Goal: Information Seeking & Learning: Learn about a topic

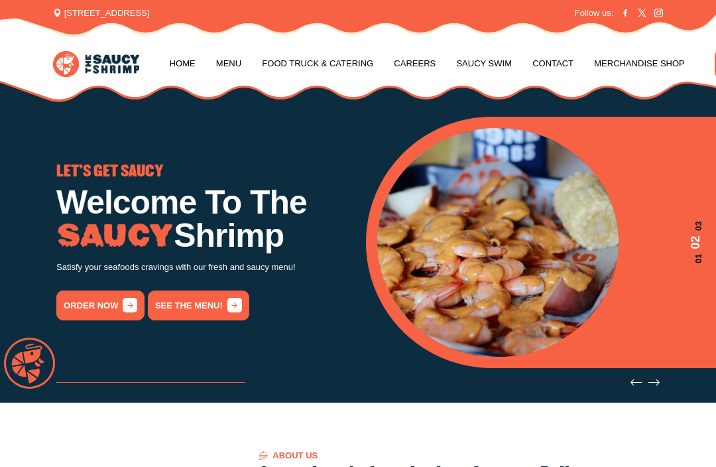
click at [199, 304] on link "See the menu!" at bounding box center [198, 306] width 101 height 30
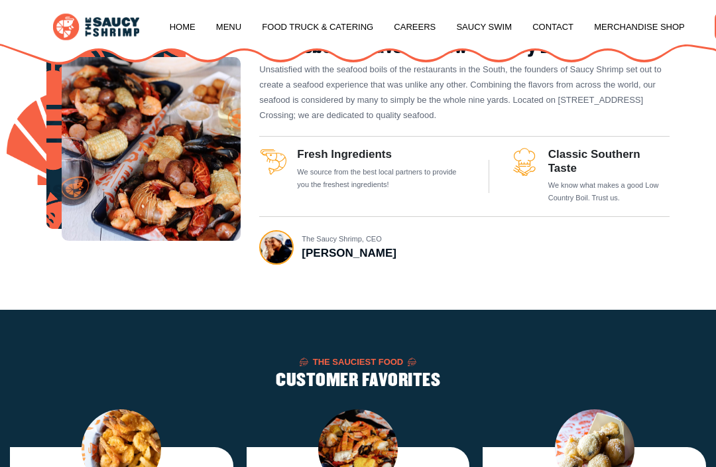
scroll to position [1225, 0]
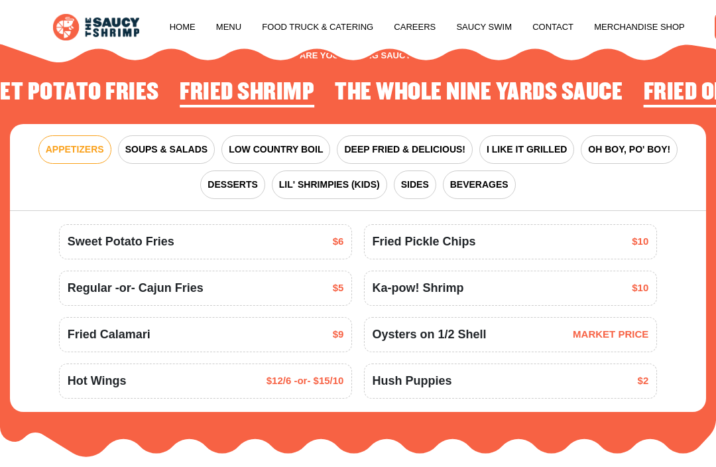
click at [635, 149] on span "OH BOY, PO' BOY!" at bounding box center [629, 150] width 82 height 14
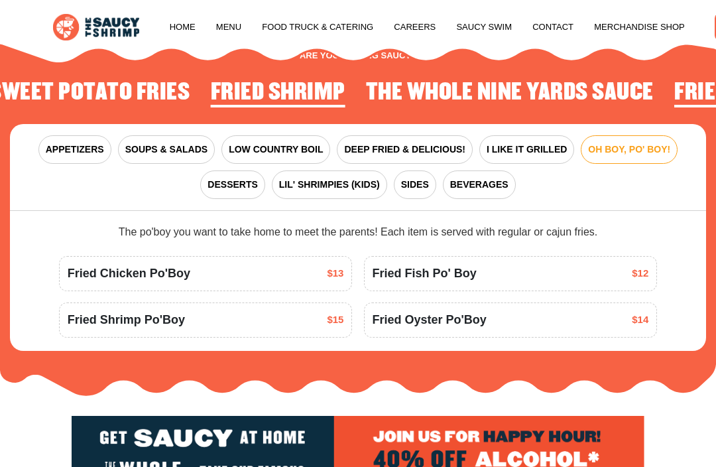
click at [519, 151] on span "I LIKE IT GRILLED" at bounding box center [527, 150] width 80 height 14
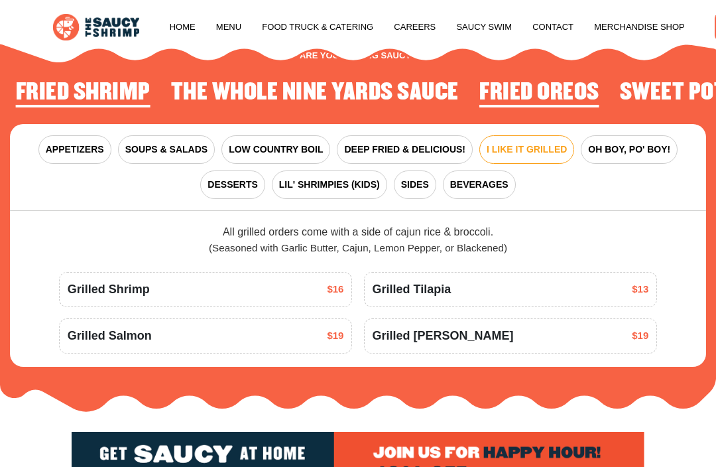
click at [407, 149] on span "DEEP FRIED & DELICIOUS!" at bounding box center [404, 150] width 121 height 14
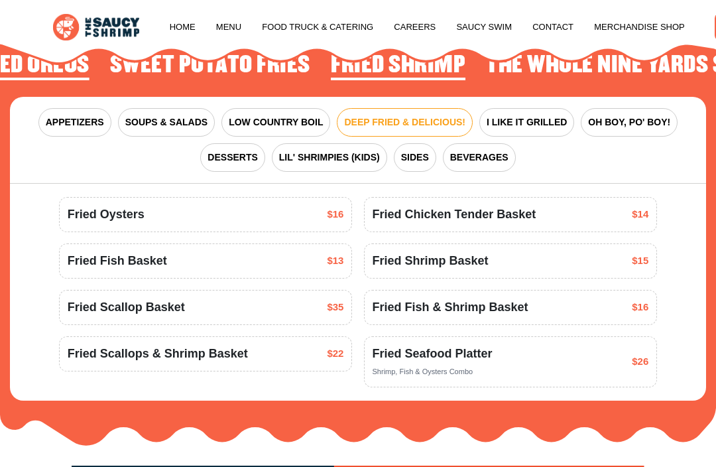
scroll to position [1250, 0]
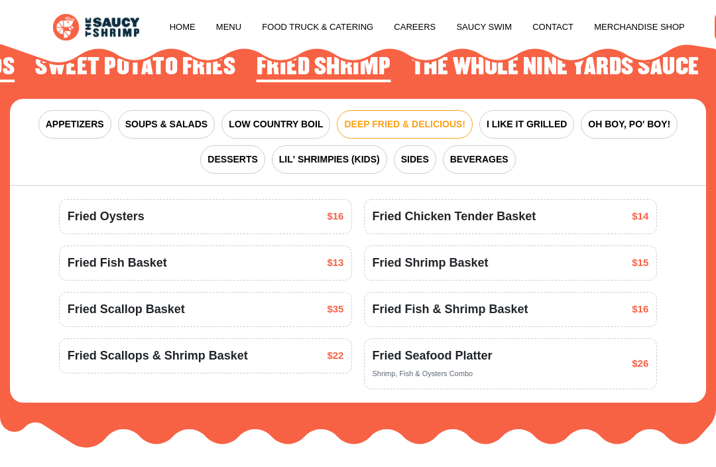
click at [454, 357] on span "Fried Seafood Platter" at bounding box center [433, 356] width 120 height 18
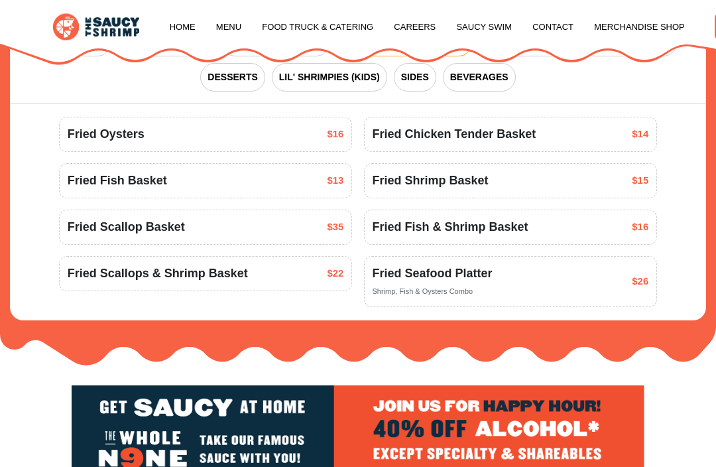
scroll to position [1333, 0]
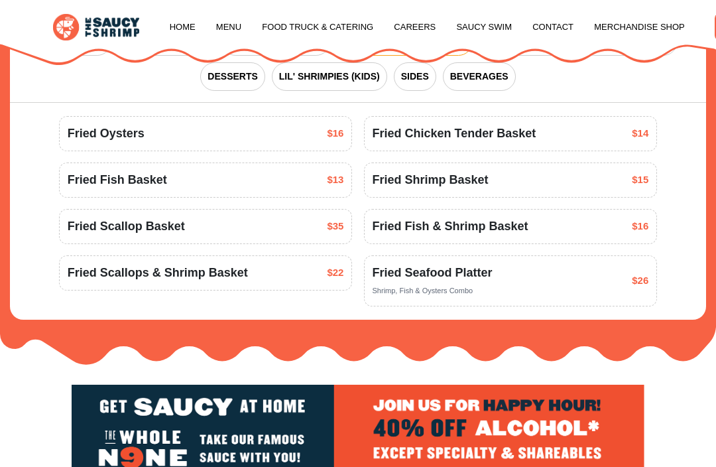
click at [564, 277] on div "Fried Seafood Platter Shrimp, Fish & Oysters Combo $26" at bounding box center [511, 281] width 277 height 34
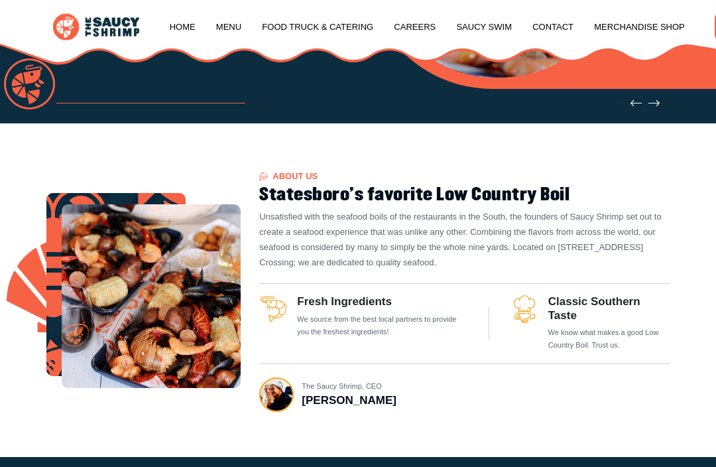
scroll to position [277, 0]
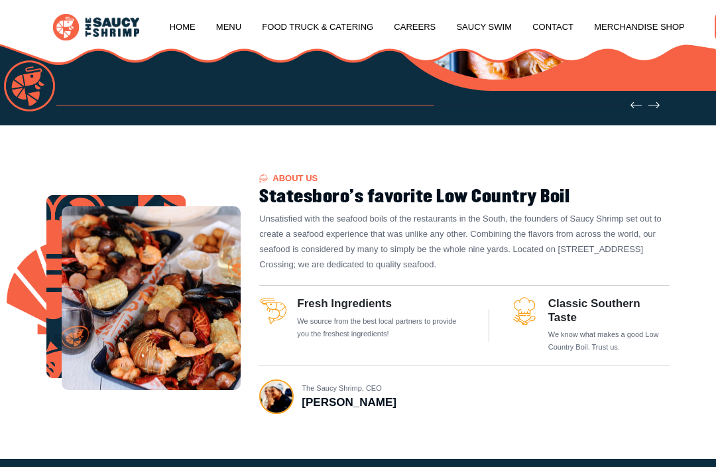
click at [233, 31] on link "Menu" at bounding box center [228, 27] width 25 height 50
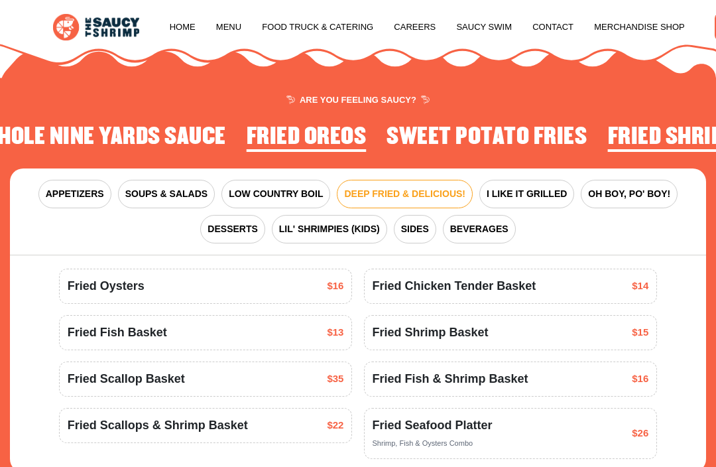
scroll to position [1179, 0]
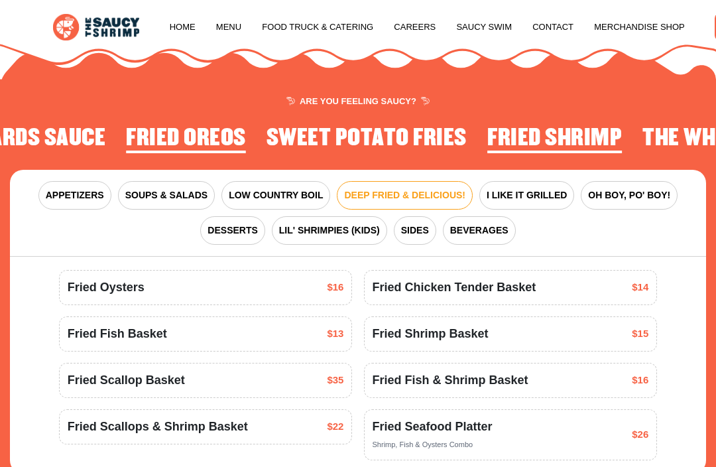
click at [416, 231] on span "SIDES" at bounding box center [415, 231] width 28 height 14
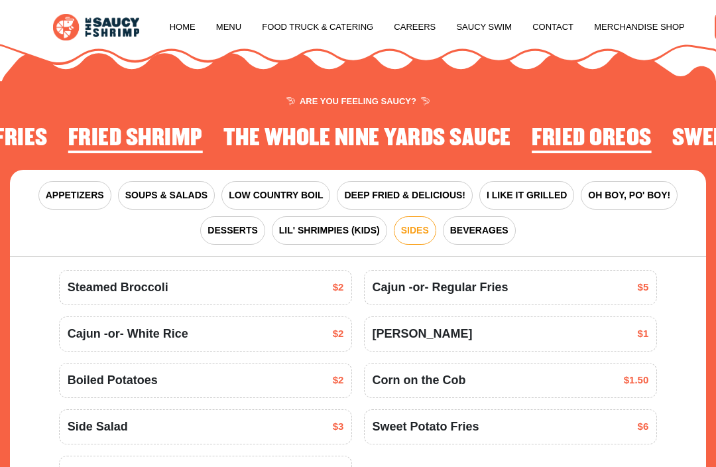
click at [626, 200] on button "OH BOY, PO' BOY!" at bounding box center [629, 195] width 97 height 29
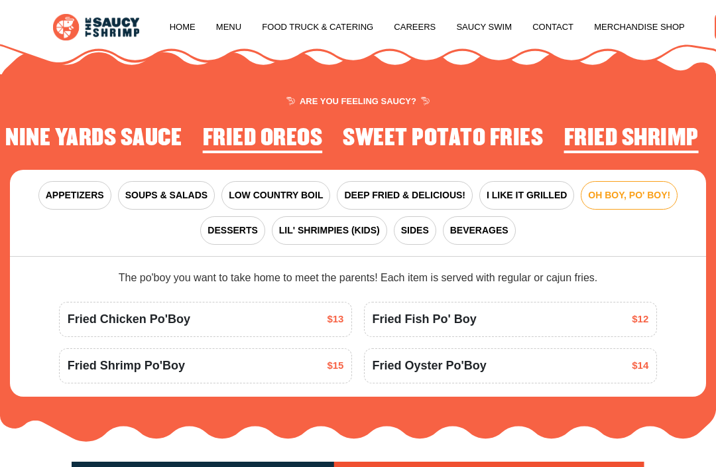
click at [263, 197] on span "LOW COUNTRY BOIL" at bounding box center [276, 195] width 94 height 14
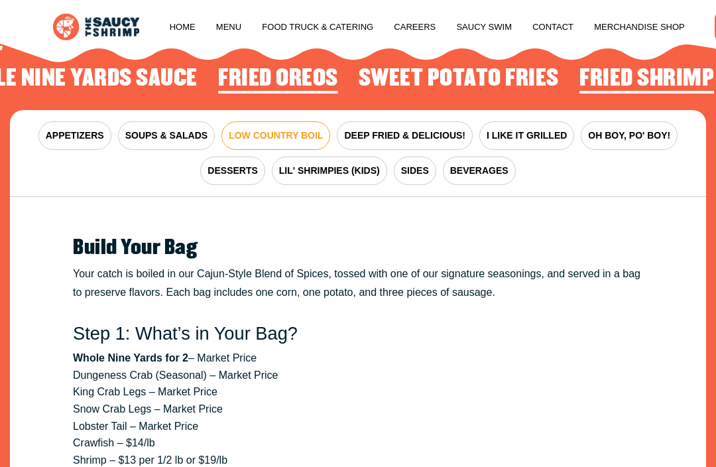
scroll to position [1239, 0]
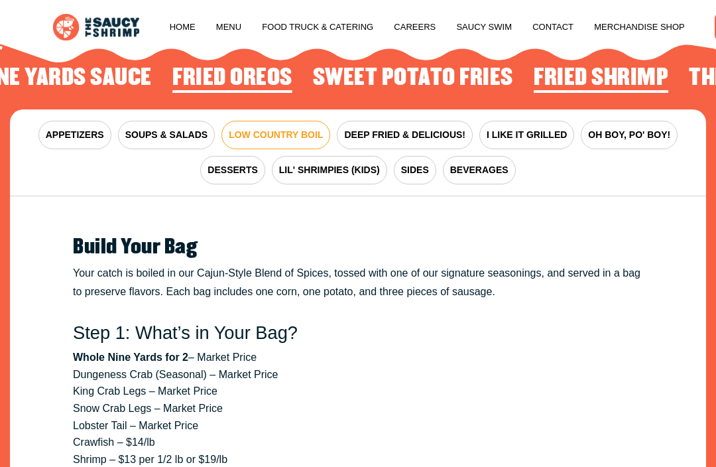
click at [421, 128] on span "DEEP FRIED & DELICIOUS!" at bounding box center [404, 135] width 121 height 14
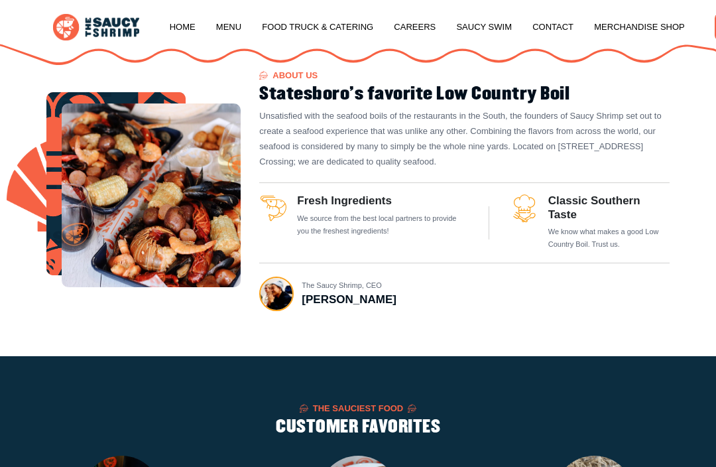
scroll to position [381, 0]
